Goal: Task Accomplishment & Management: Use online tool/utility

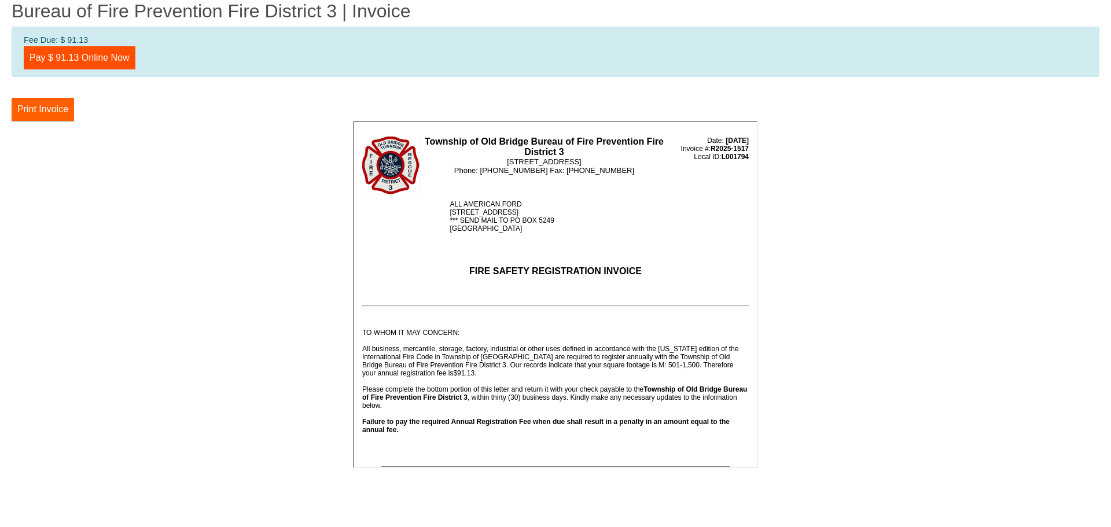
click at [27, 121] on button "Print Invoice" at bounding box center [43, 109] width 62 height 23
click at [58, 121] on button "Print Invoice" at bounding box center [43, 109] width 62 height 23
